Goal: Transaction & Acquisition: Purchase product/service

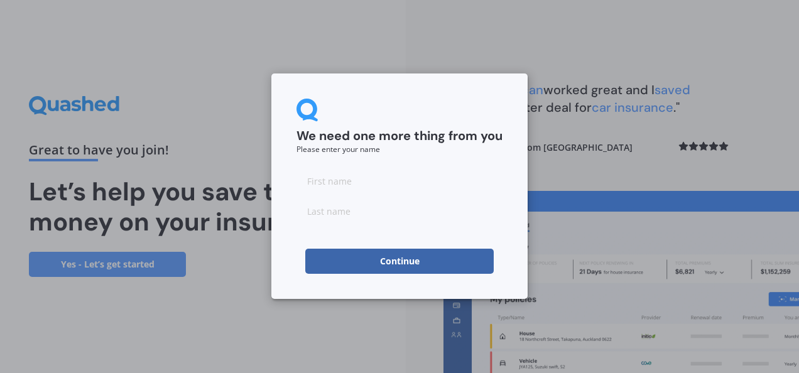
click at [351, 185] on input at bounding box center [400, 180] width 206 height 25
type input "[PERSON_NAME]"
click at [378, 265] on button "Continue" at bounding box center [399, 261] width 189 height 25
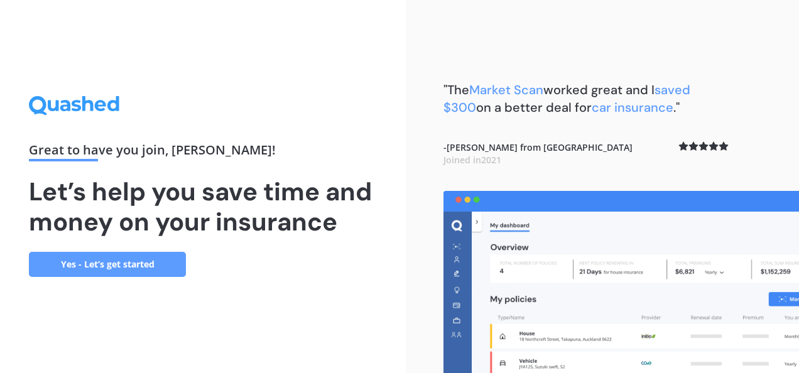
click at [112, 258] on link "Yes - Let’s get started" at bounding box center [107, 264] width 157 height 25
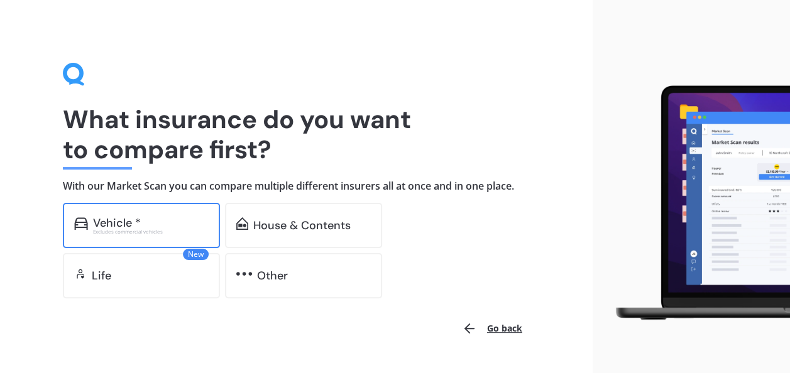
click at [164, 224] on div "Vehicle *" at bounding box center [151, 223] width 116 height 13
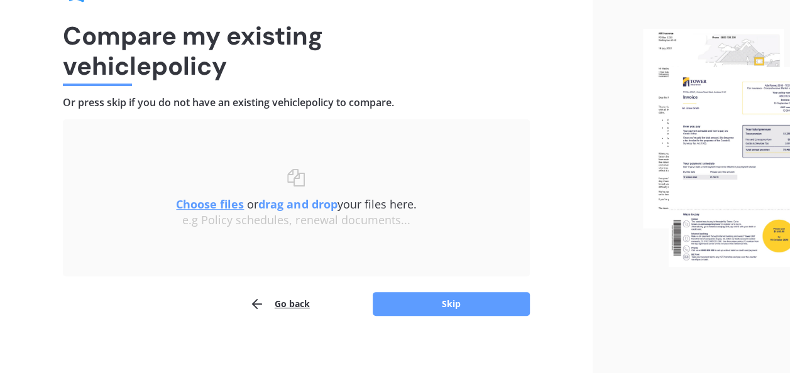
scroll to position [89, 0]
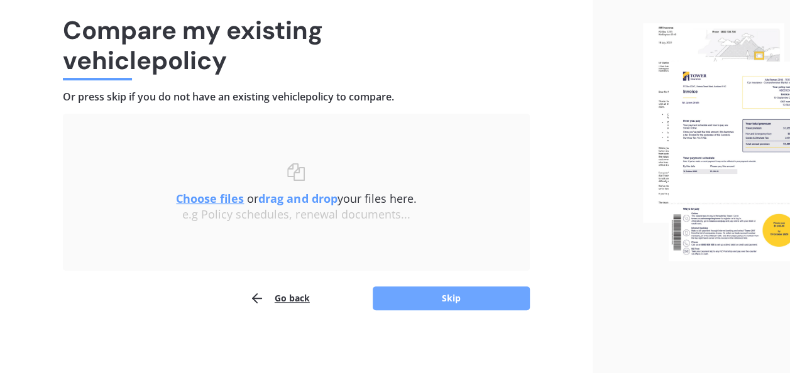
click at [463, 292] on button "Skip" at bounding box center [451, 299] width 157 height 24
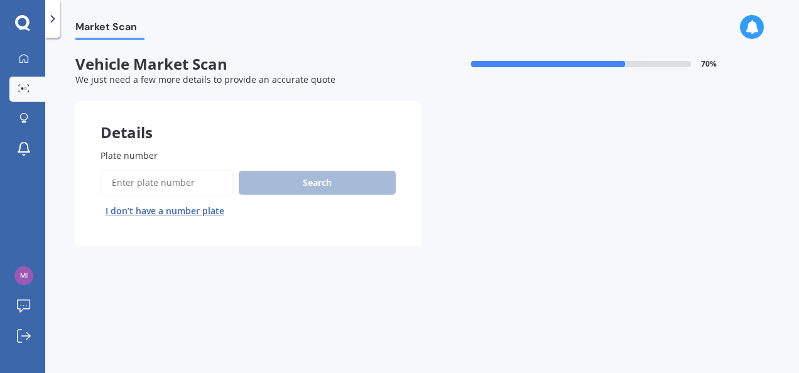
click at [177, 187] on input "Plate number" at bounding box center [167, 183] width 133 height 26
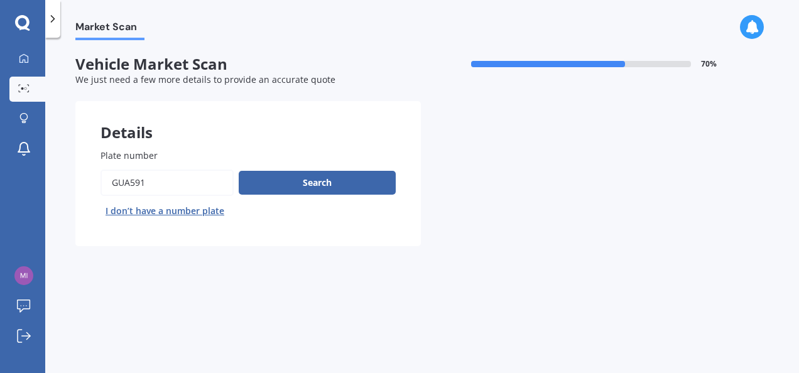
type input "GUA591"
click at [0, 0] on button "Next" at bounding box center [0, 0] width 0 height 0
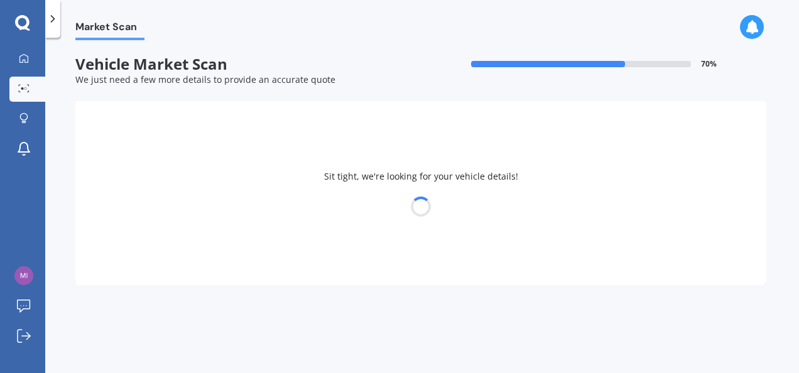
select select "MAZDA"
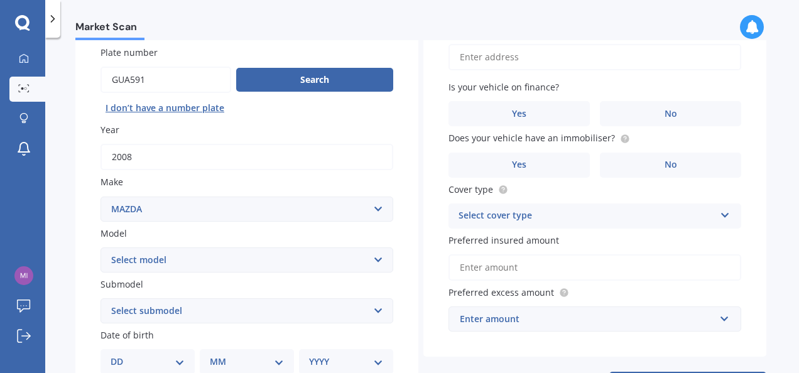
scroll to position [104, 0]
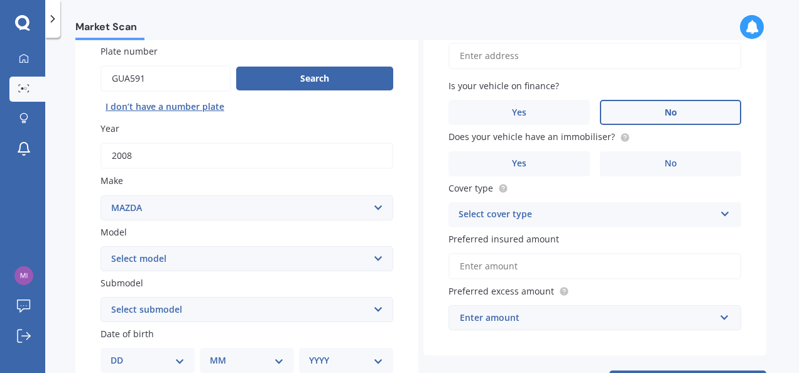
click at [724, 120] on label "No" at bounding box center [670, 112] width 141 height 25
click at [0, 0] on input "No" at bounding box center [0, 0] width 0 height 0
click at [699, 155] on label "No" at bounding box center [670, 163] width 141 height 25
click at [0, 0] on input "No" at bounding box center [0, 0] width 0 height 0
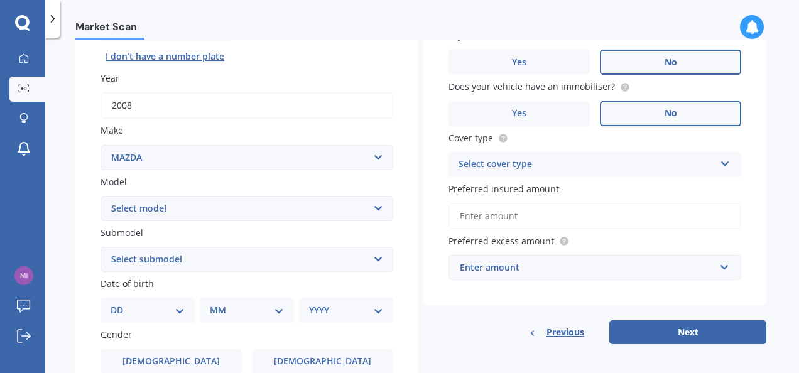
scroll to position [156, 0]
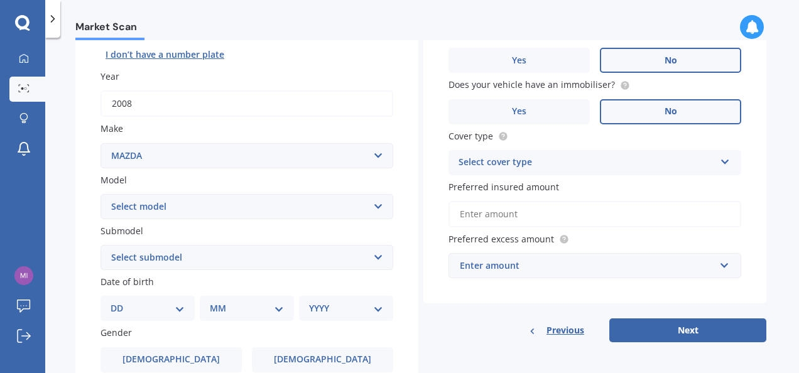
click at [680, 156] on div "Select cover type" at bounding box center [587, 162] width 256 height 15
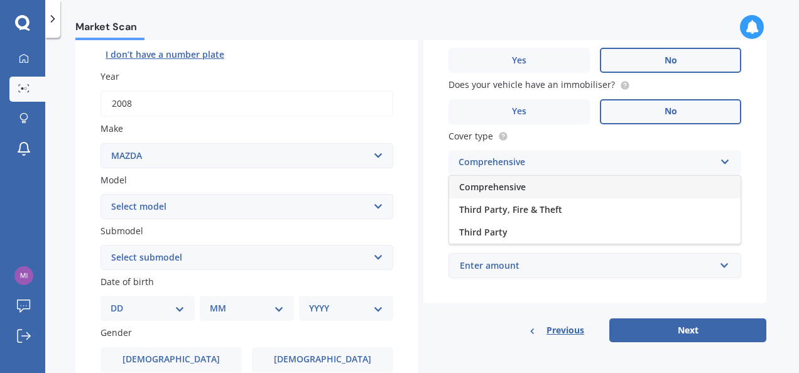
click at [599, 184] on div "Comprehensive" at bounding box center [595, 187] width 292 height 23
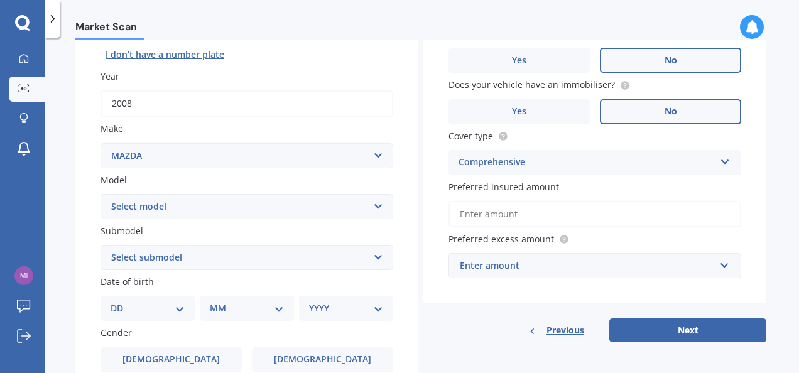
click at [581, 206] on input "Preferred insured amount" at bounding box center [595, 214] width 293 height 26
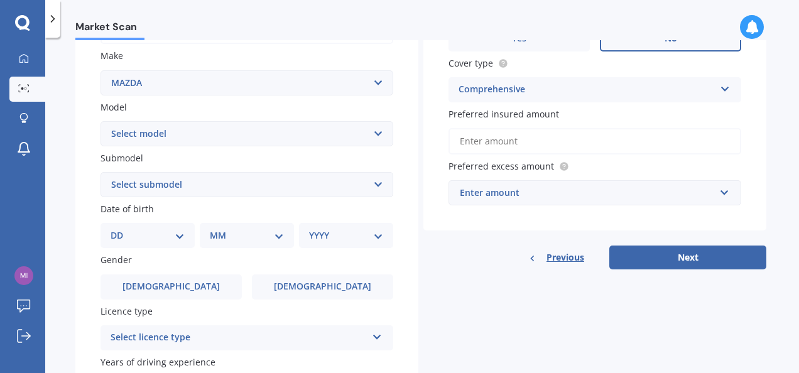
click at [559, 190] on div "Enter amount" at bounding box center [587, 193] width 255 height 14
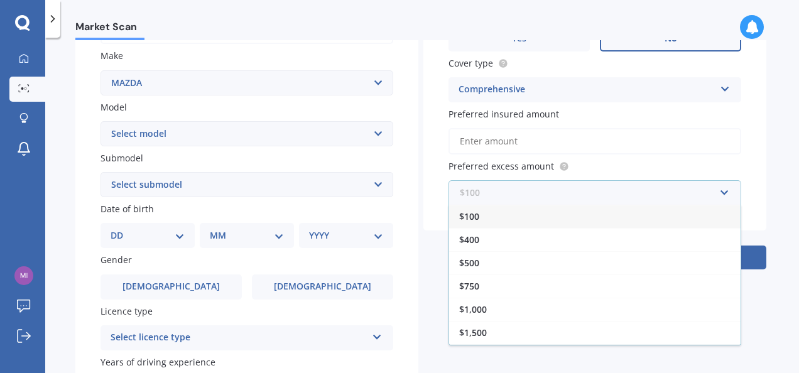
click at [559, 190] on input "text" at bounding box center [591, 193] width 282 height 24
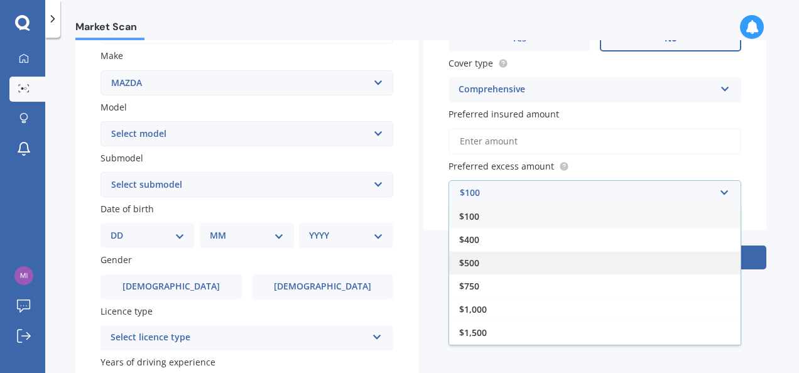
click at [525, 260] on div "$500" at bounding box center [595, 262] width 292 height 23
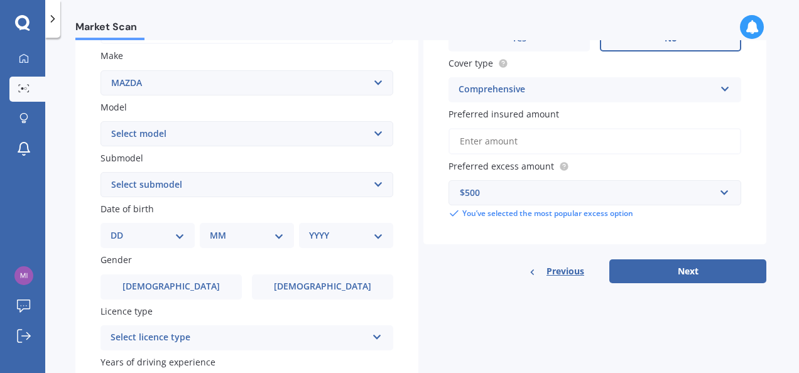
click at [503, 131] on input "Preferred insured amount" at bounding box center [595, 141] width 293 height 26
type input "$8"
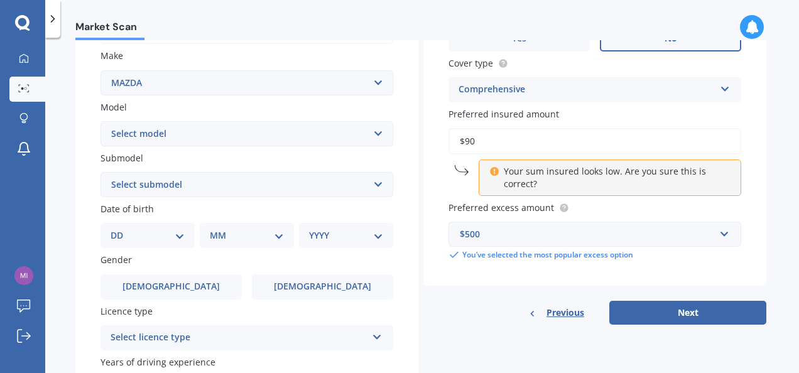
type input "$9"
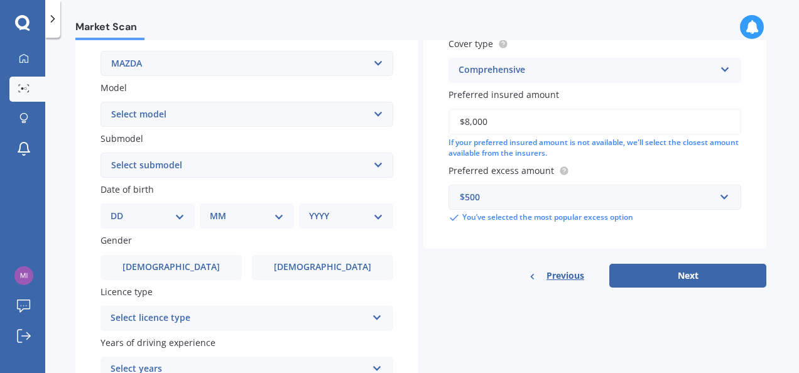
scroll to position [249, 0]
type input "$8,000"
click at [188, 212] on div "DD 01 02 03 04 05 06 07 08 09 10 11 12 13 14 15 16 17 18 19 20 21 22 23 24 25 2…" at bounding box center [148, 216] width 94 height 25
click at [165, 221] on select "DD 01 02 03 04 05 06 07 08 09 10 11 12 13 14 15 16 17 18 19 20 21 22 23 24 25 2…" at bounding box center [148, 216] width 74 height 14
select select "12"
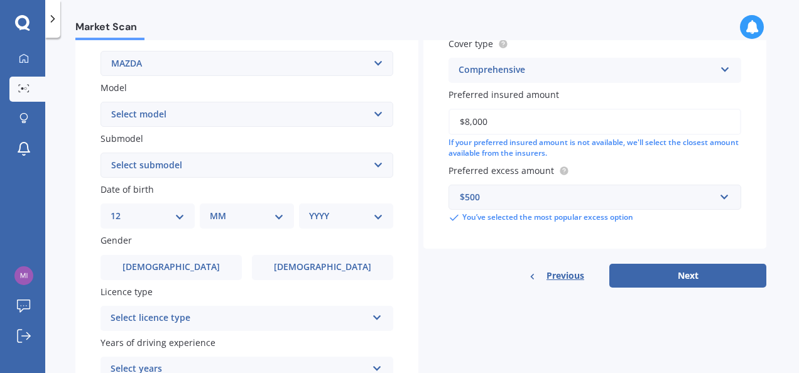
click at [121, 210] on select "DD 01 02 03 04 05 06 07 08 09 10 11 12 13 14 15 16 17 18 19 20 21 22 23 24 25 2…" at bounding box center [148, 216] width 74 height 14
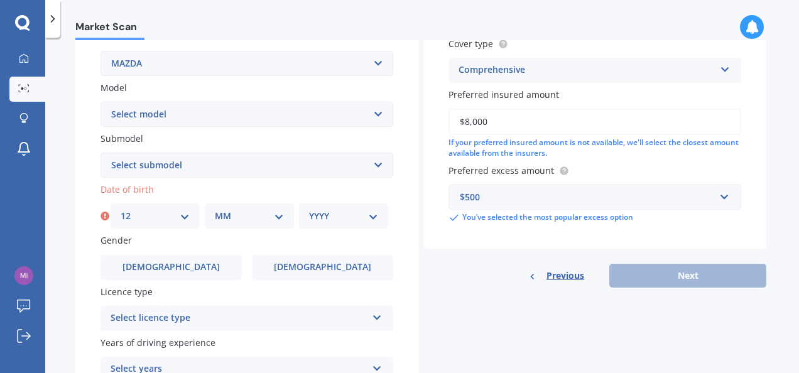
click at [246, 218] on select "MM 01 02 03 04 05 06 07 08 09 10 11 12" at bounding box center [249, 216] width 69 height 14
select select "09"
click at [215, 210] on select "MM 01 02 03 04 05 06 07 08 09 10 11 12" at bounding box center [249, 216] width 69 height 14
click at [347, 227] on div "YYYY 2025 2024 2023 2022 2021 2020 2019 2018 2017 2016 2015 2014 2013 2012 2011…" at bounding box center [343, 216] width 89 height 25
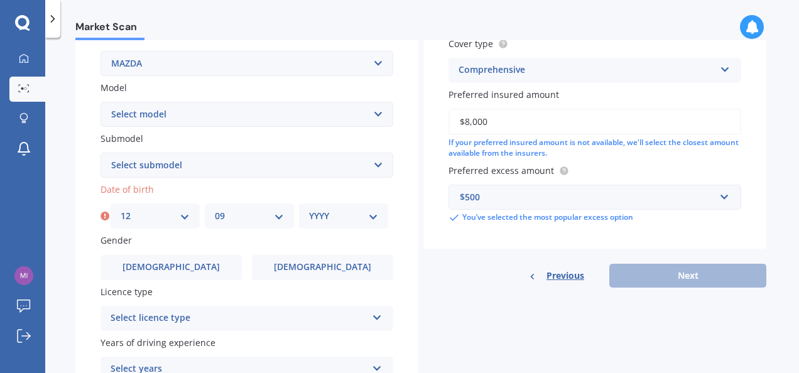
click at [378, 219] on div "YYYY 2025 2024 2023 2022 2021 2020 2019 2018 2017 2016 2015 2014 2013 2012 2011…" at bounding box center [343, 216] width 89 height 25
click at [369, 217] on select "YYYY 2025 2024 2023 2022 2021 2020 2019 2018 2017 2016 2015 2014 2013 2012 2011…" at bounding box center [343, 216] width 69 height 14
select select "1994"
click at [309, 210] on select "YYYY 2025 2024 2023 2022 2021 2020 2019 2018 2017 2016 2015 2014 2013 2012 2011…" at bounding box center [343, 216] width 69 height 14
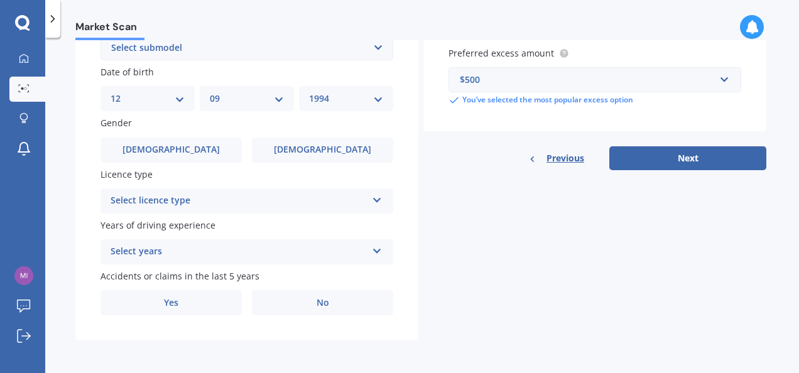
scroll to position [368, 0]
click at [307, 154] on span "Female" at bounding box center [323, 150] width 100 height 11
click at [0, 0] on input "Female" at bounding box center [0, 0] width 0 height 0
click at [307, 154] on span "Female" at bounding box center [323, 150] width 100 height 11
click at [0, 0] on input "Female" at bounding box center [0, 0] width 0 height 0
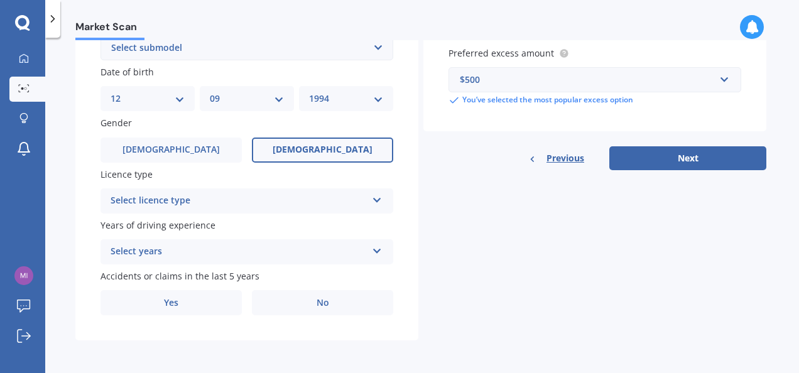
click at [292, 204] on div "Select licence type" at bounding box center [239, 201] width 256 height 15
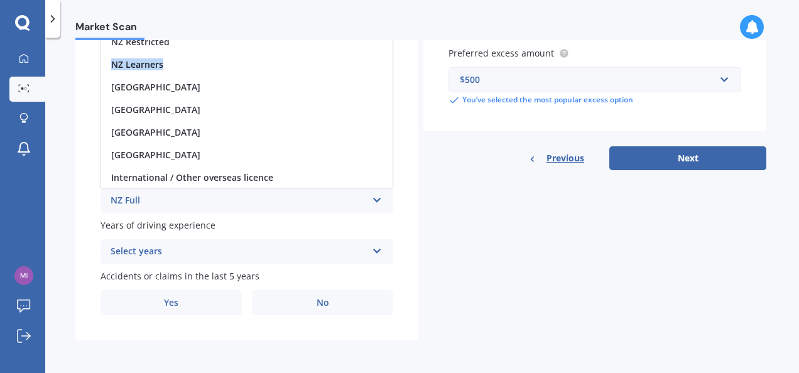
drag, startPoint x: 207, startPoint y: 69, endPoint x: 197, endPoint y: 45, distance: 26.5
click at [197, 45] on div "NZ Full NZ Restricted NZ Learners Australia United Kingdom Ireland South Africa…" at bounding box center [247, 98] width 293 height 181
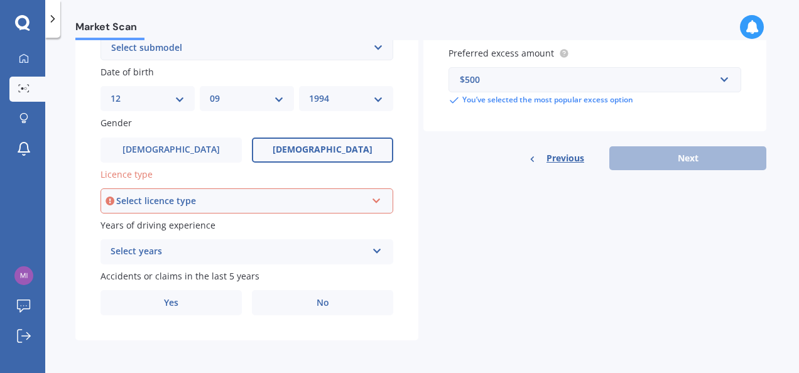
click at [191, 202] on div "Select licence type" at bounding box center [241, 201] width 250 height 14
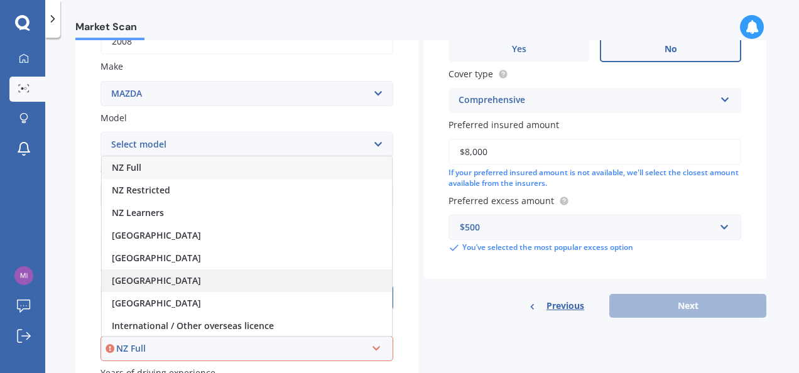
scroll to position [231, 0]
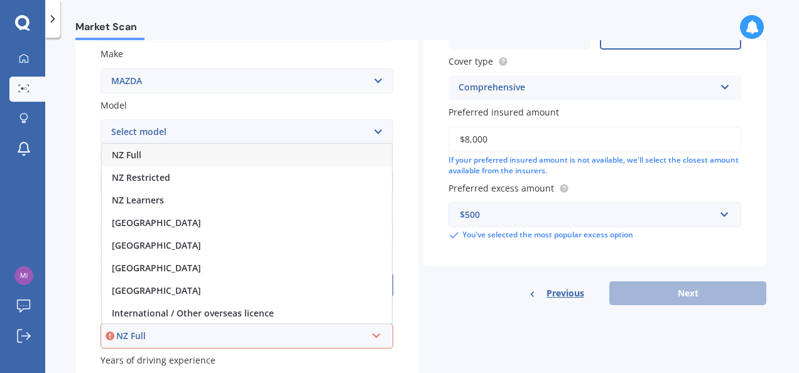
click at [177, 155] on div "NZ Full" at bounding box center [247, 155] width 290 height 23
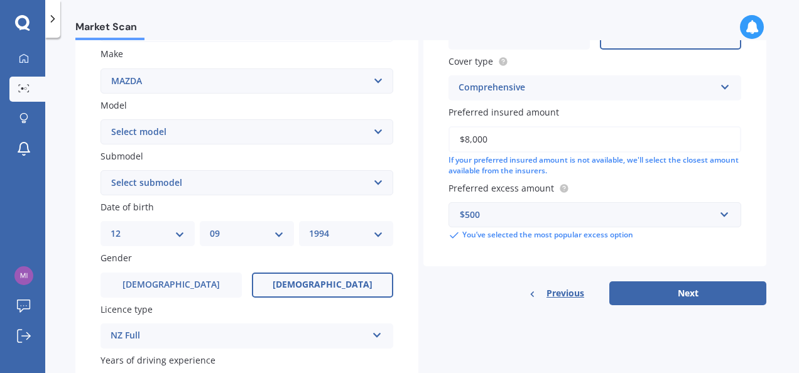
scroll to position [368, 0]
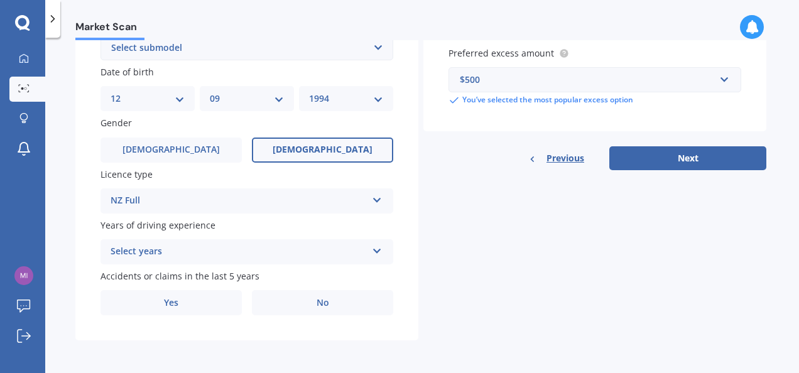
click at [220, 244] on div "Select years" at bounding box center [239, 251] width 256 height 15
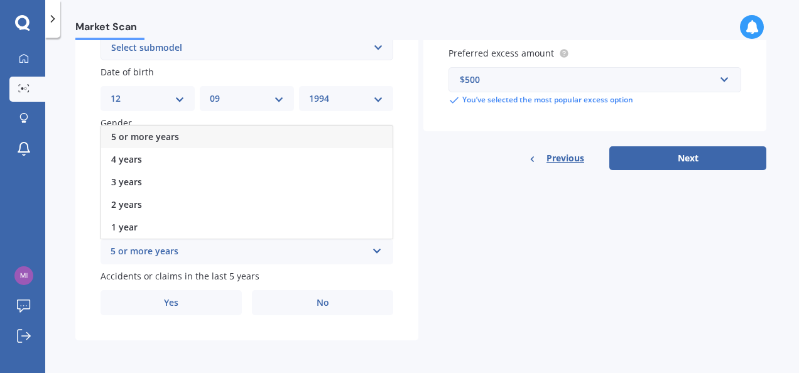
click at [220, 244] on div "5 or more years" at bounding box center [239, 251] width 256 height 15
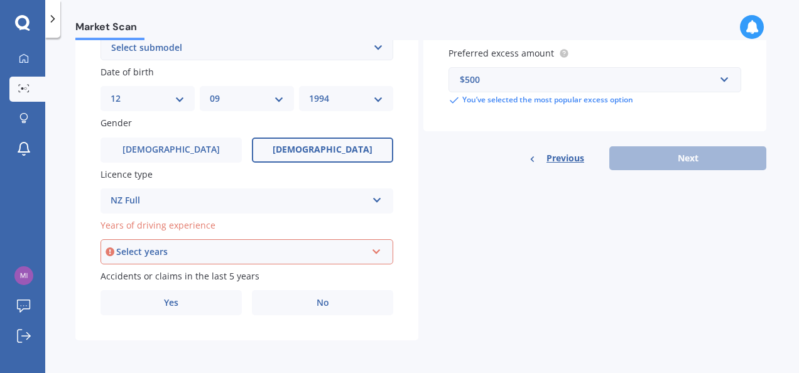
click at [220, 244] on div "Select years 5 or more years 4 years 3 years 2 years 1 year" at bounding box center [247, 251] width 293 height 25
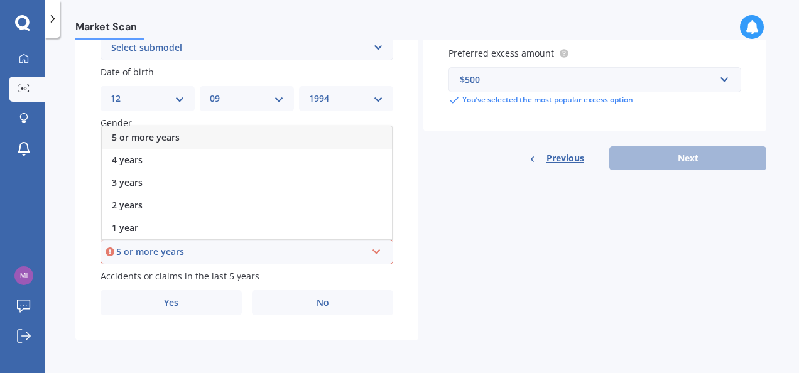
click at [200, 138] on div "5 or more years" at bounding box center [247, 137] width 290 height 23
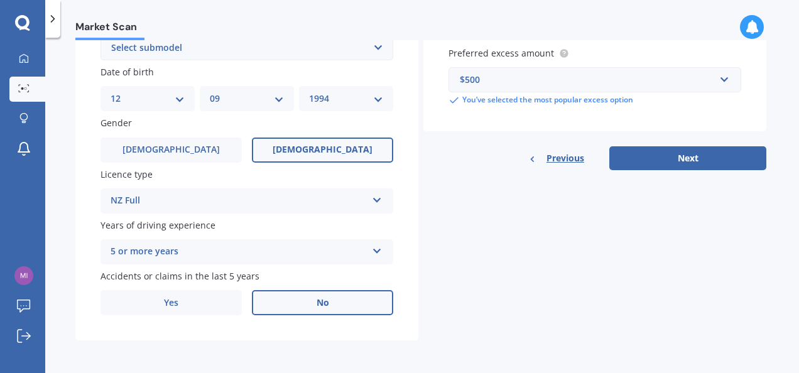
click at [276, 310] on label "No" at bounding box center [322, 302] width 141 height 25
click at [0, 0] on input "No" at bounding box center [0, 0] width 0 height 0
click at [682, 155] on button "Next" at bounding box center [688, 158] width 157 height 24
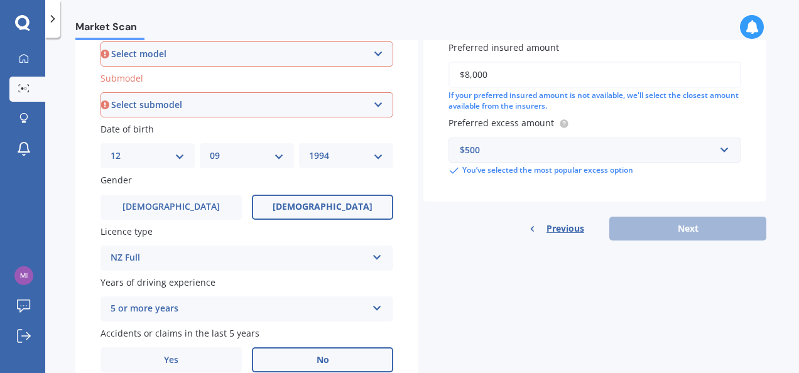
scroll to position [290, 0]
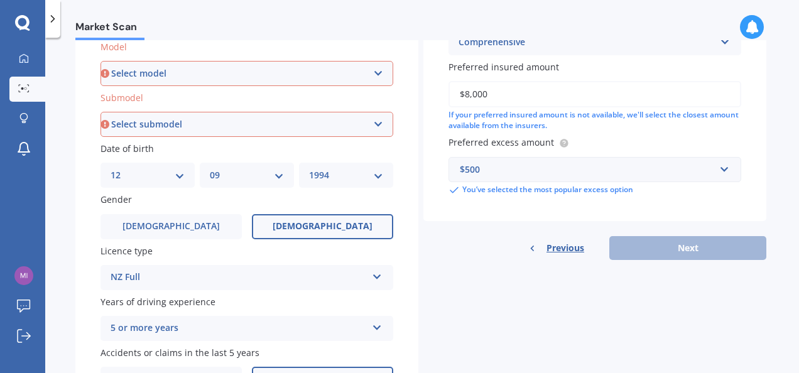
click at [337, 74] on select "Select model 121 2 3 323 323 / Familia 6 626 929 Atenza Autozam Axela AZ3 B2000…" at bounding box center [247, 73] width 293 height 25
select select "CX9"
click at [101, 61] on select "Select model 121 2 3 323 323 / Familia 6 626 929 Atenza Autozam Axela AZ3 B2000…" at bounding box center [247, 73] width 293 height 25
click at [208, 119] on select "Select submodel (All) 4WD 4WD Turbo GSX" at bounding box center [247, 124] width 293 height 25
select select "(ALL)"
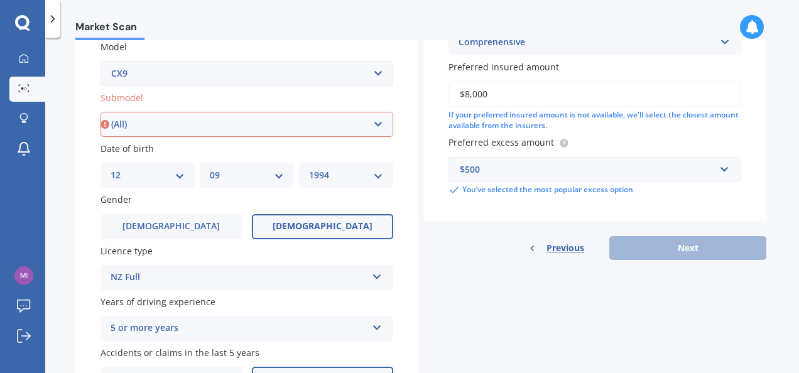
click at [101, 112] on select "Select submodel (All) 4WD 4WD Turbo GSX" at bounding box center [247, 124] width 293 height 25
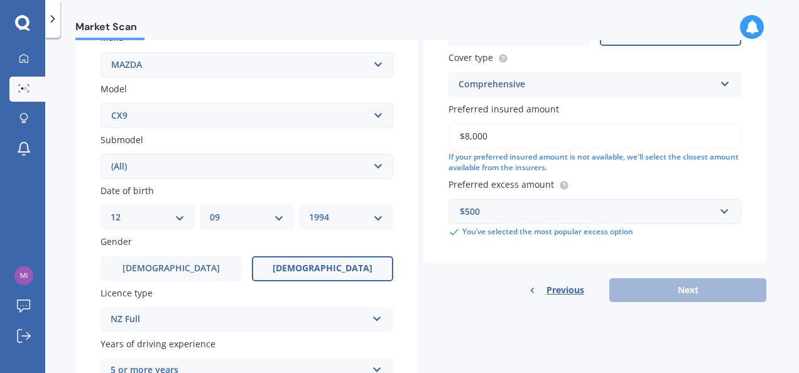
scroll to position [248, 0]
click at [251, 108] on select "Select model 121 2 3 323 323 / Familia 6 626 929 Atenza Autozam Axela AZ3 B2000…" at bounding box center [247, 115] width 293 height 25
click at [701, 297] on div "Previous Next" at bounding box center [595, 290] width 343 height 24
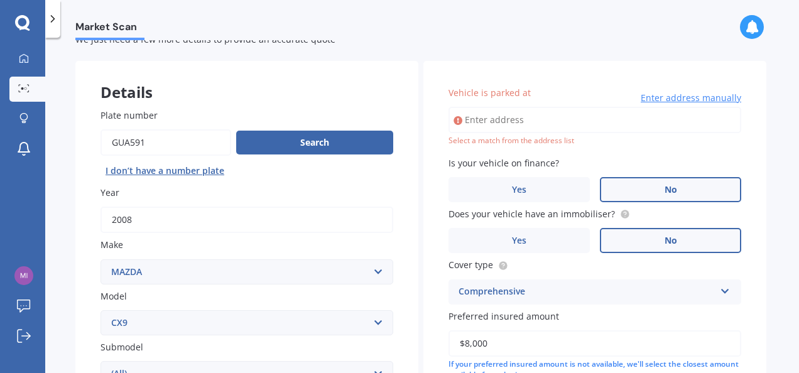
scroll to position [38, 0]
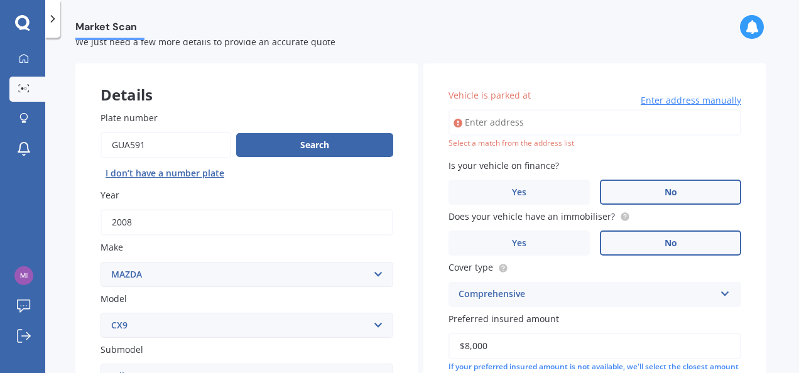
click at [564, 124] on input "Vehicle is parked at" at bounding box center [595, 122] width 293 height 26
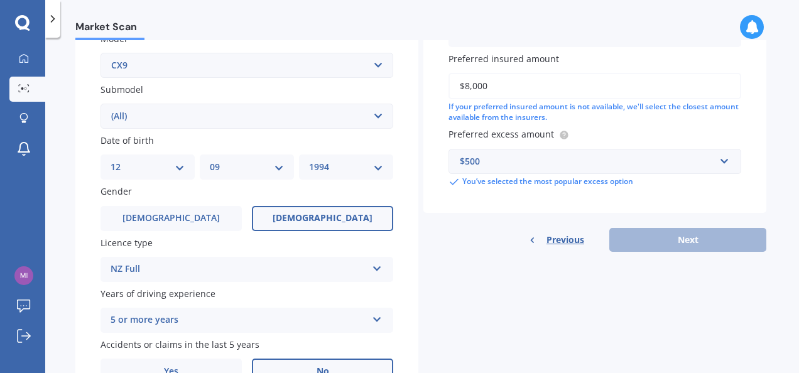
scroll to position [302, 0]
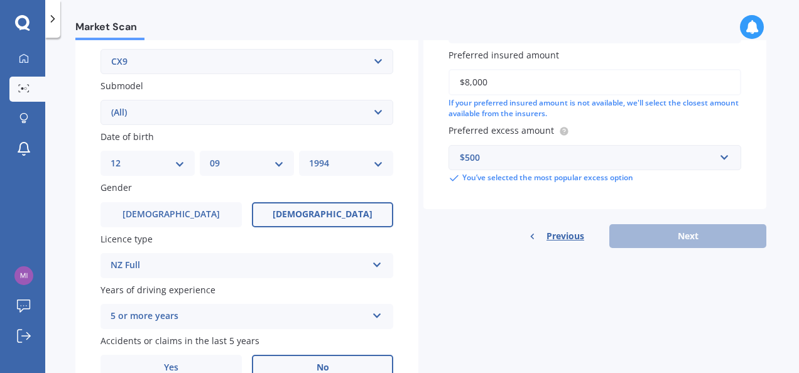
click at [669, 239] on div "Previous Next" at bounding box center [595, 236] width 343 height 24
click at [645, 309] on div "Details Plate number Search I don’t have a number plate Year 2008 Make Select m…" at bounding box center [420, 103] width 691 height 606
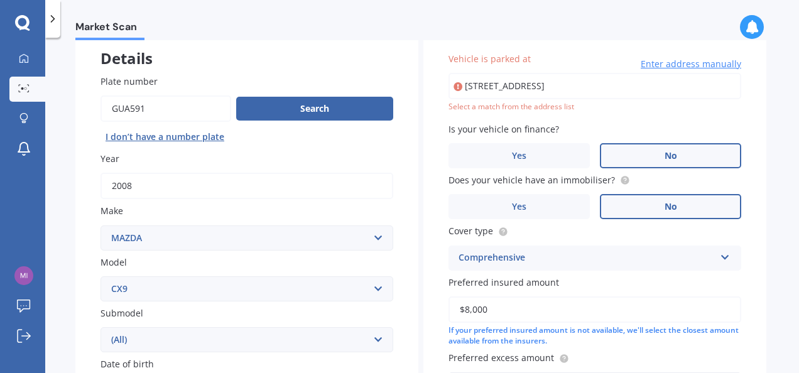
scroll to position [53, 0]
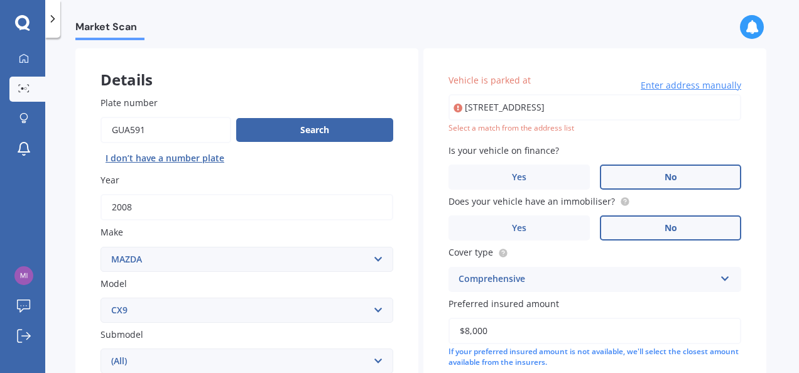
click at [625, 148] on label "Is your vehicle on finance?" at bounding box center [593, 150] width 288 height 13
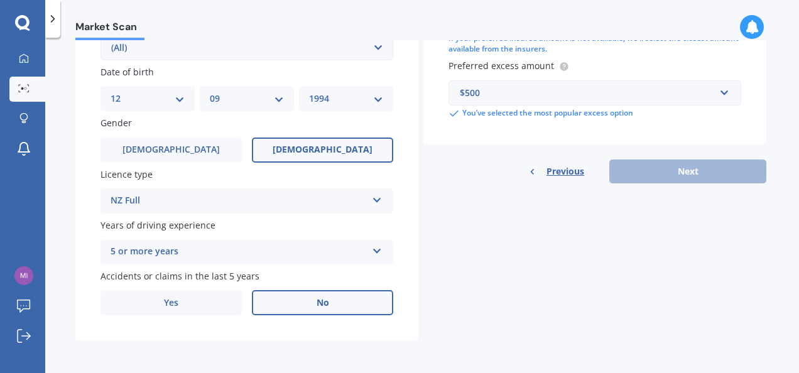
click at [660, 177] on div "Previous Next" at bounding box center [595, 172] width 343 height 24
click at [513, 258] on div "Details Plate number Search I don’t have a number plate Year 2008 Make Select m…" at bounding box center [420, 38] width 691 height 606
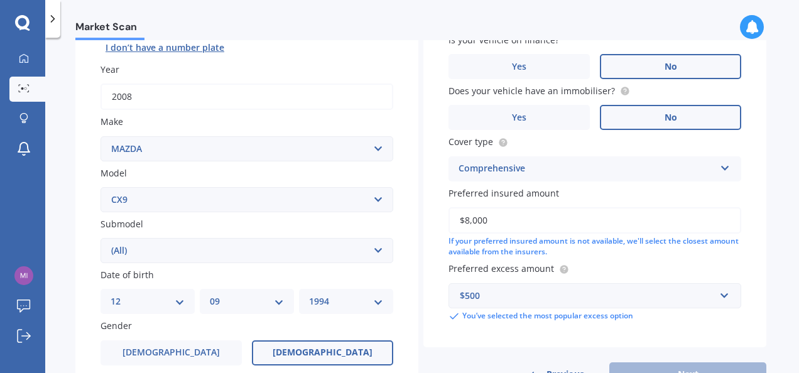
scroll to position [103, 0]
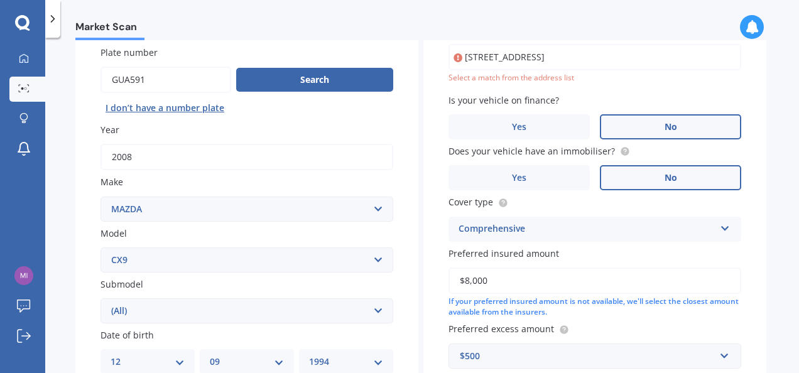
click at [694, 57] on input "1 Bamboo Grove, Kelston, Auckland 0602, New Zealand" at bounding box center [595, 57] width 293 height 26
type input "1 Bamboo Grove, Kelston, Auckland 0602"
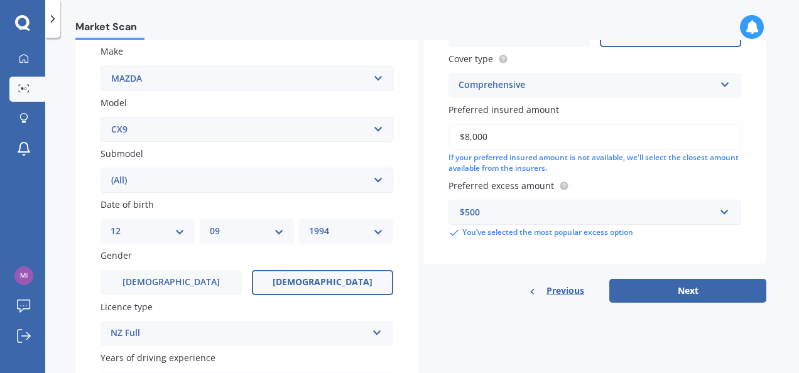
scroll to position [260, 0]
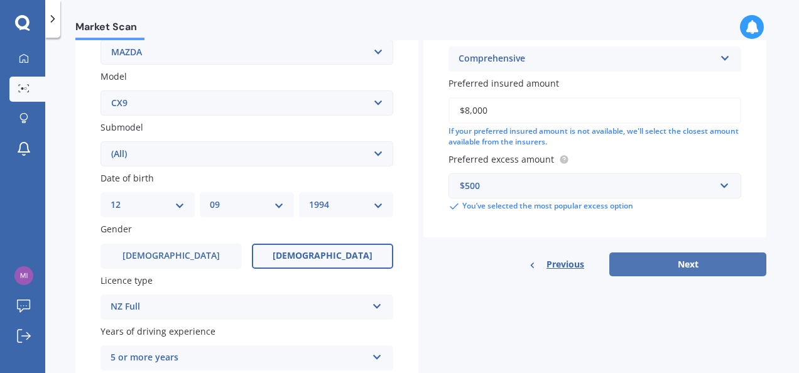
click at [705, 268] on button "Next" at bounding box center [688, 265] width 157 height 24
select select "12"
select select "09"
select select "1994"
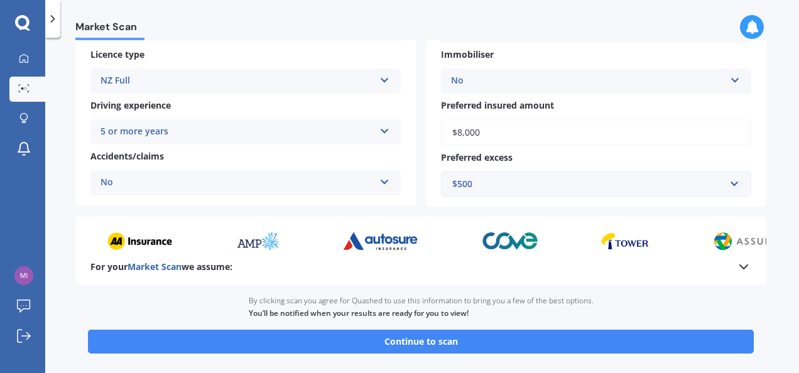
scroll to position [237, 0]
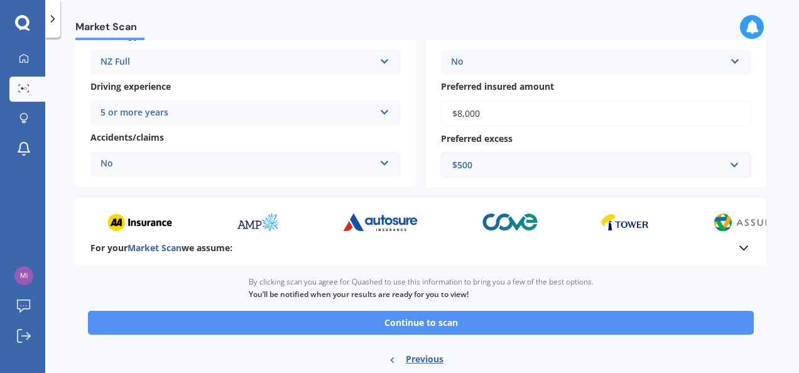
click at [460, 329] on button "Continue to scan" at bounding box center [421, 323] width 666 height 24
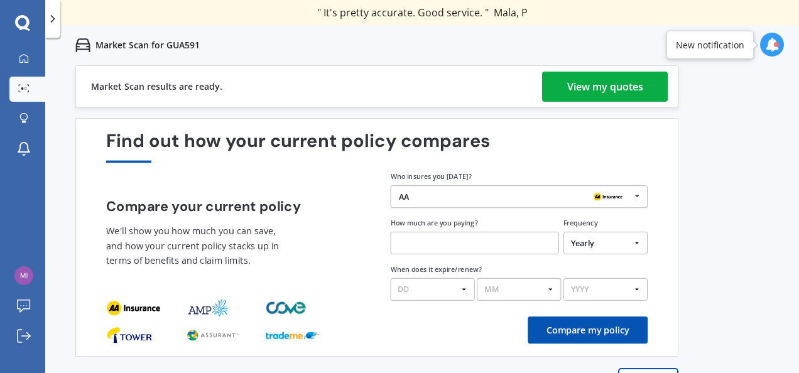
click at [586, 83] on div "View my quotes" at bounding box center [605, 87] width 76 height 30
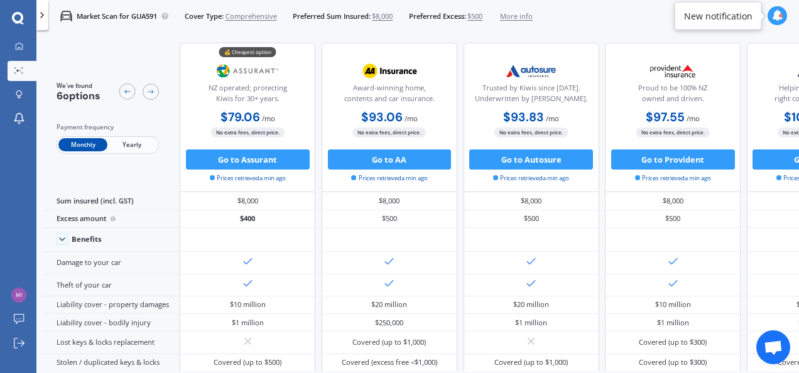
scroll to position [1, 0]
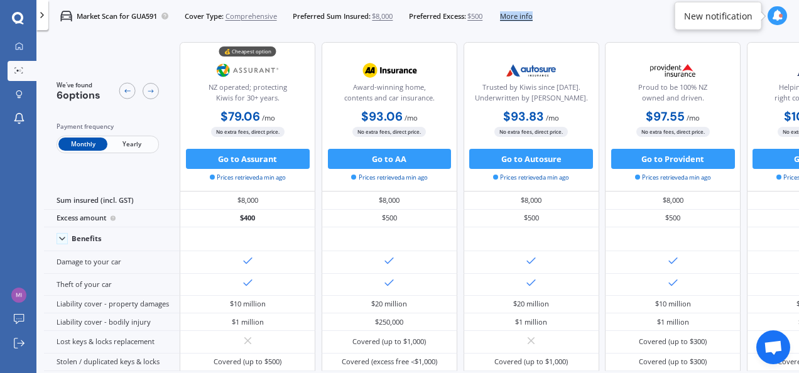
drag, startPoint x: 577, startPoint y: 23, endPoint x: 498, endPoint y: -15, distance: 88.0
click at [498, 0] on html "We are experiencing high volume of Market Scans . Just a heads up we will have …" at bounding box center [399, 186] width 799 height 373
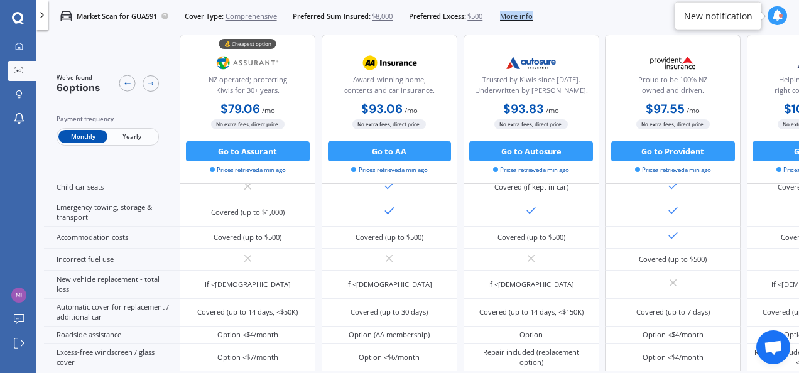
scroll to position [273, 0]
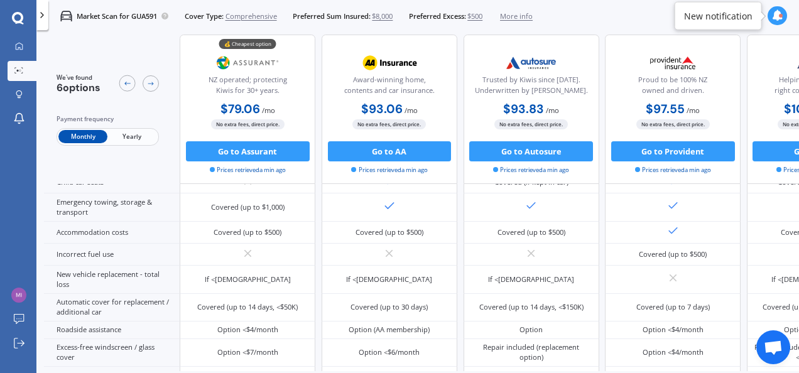
drag, startPoint x: 146, startPoint y: 145, endPoint x: 136, endPoint y: 131, distance: 17.1
click at [136, 131] on div "Monthly Yearly" at bounding box center [108, 137] width 102 height 18
click at [136, 131] on span "Yearly" at bounding box center [131, 137] width 49 height 13
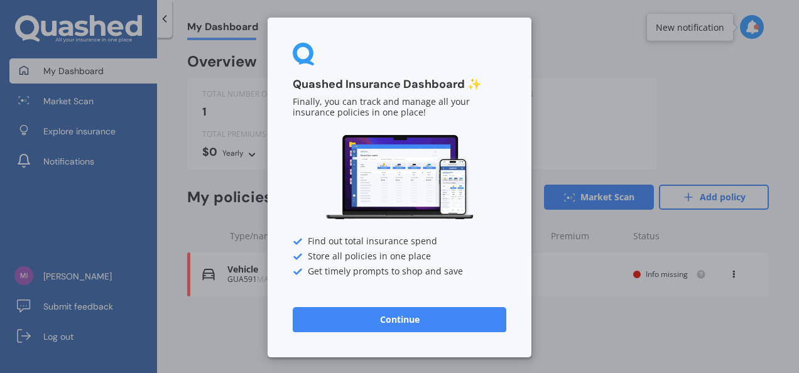
click at [446, 315] on button "Continue" at bounding box center [400, 319] width 214 height 25
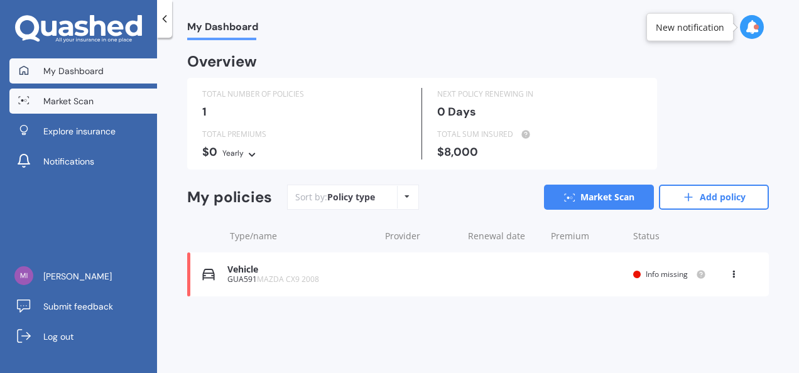
click at [131, 95] on link "Market Scan" at bounding box center [83, 101] width 148 height 25
